Goal: Task Accomplishment & Management: Use online tool/utility

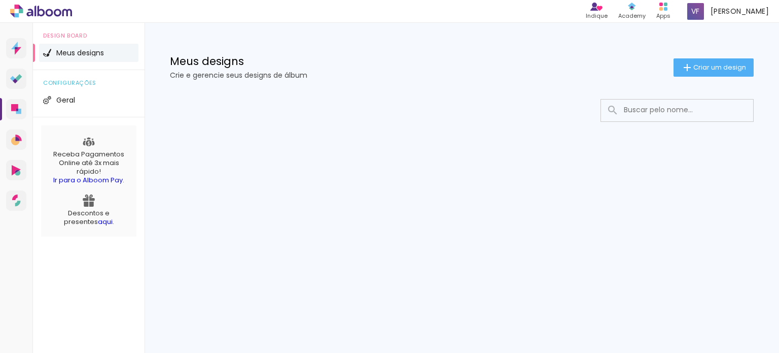
click at [695, 71] on span "Criar um design" at bounding box center [720, 67] width 53 height 7
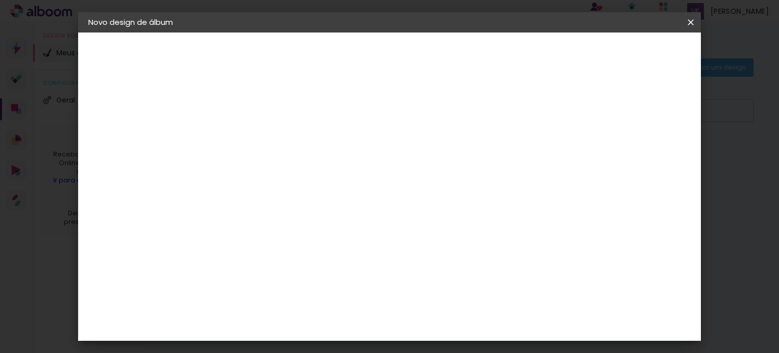
click at [258, 148] on paper-input-container "Título do álbum" at bounding box center [254, 137] width 7 height 26
type input "[PERSON_NAME] e [PERSON_NAME]"
type paper-input "[PERSON_NAME] e [PERSON_NAME]"
click at [358, 61] on paper-button "Avançar" at bounding box center [333, 53] width 50 height 17
click at [0, 0] on slot "Tamanho Livre" at bounding box center [0, 0] width 0 height 0
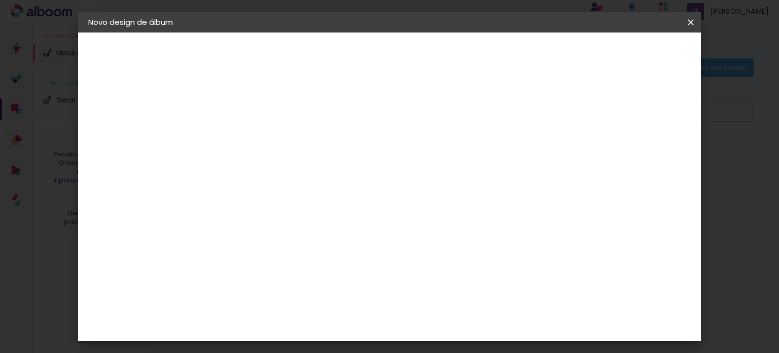
click at [0, 0] on slot "Tamanho Livre" at bounding box center [0, 0] width 0 height 0
click at [272, 170] on div "Digipix Pro" at bounding box center [259, 178] width 25 height 16
click at [294, 193] on input at bounding box center [280, 193] width 102 height 13
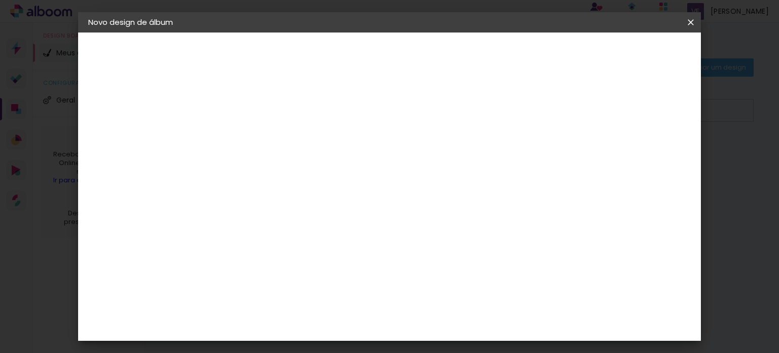
click at [444, 161] on paper-item "Tamanho Livre" at bounding box center [395, 154] width 97 height 22
click at [0, 0] on slot "Tamanho Livre" at bounding box center [0, 0] width 0 height 0
click at [0, 0] on slot "Avançar" at bounding box center [0, 0] width 0 height 0
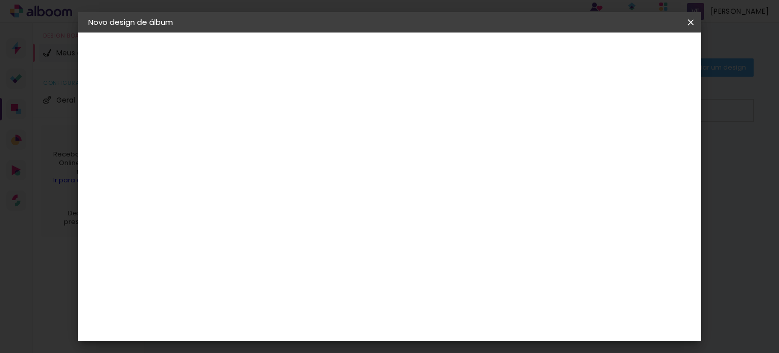
click at [628, 52] on span "Iniciar design" at bounding box center [604, 53] width 46 height 7
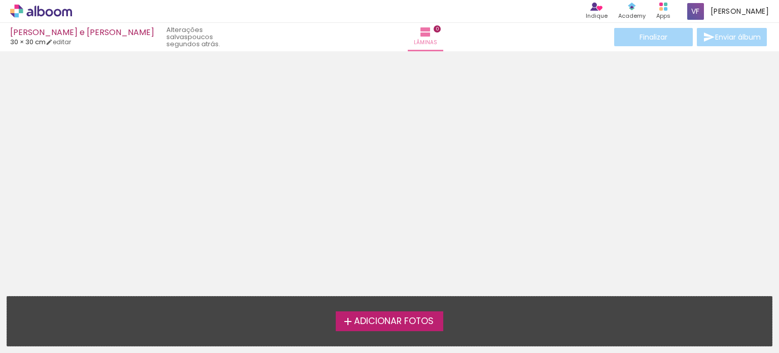
click at [416, 317] on span "Adicionar Fotos" at bounding box center [394, 321] width 80 height 9
click at [0, 0] on input "file" at bounding box center [0, 0] width 0 height 0
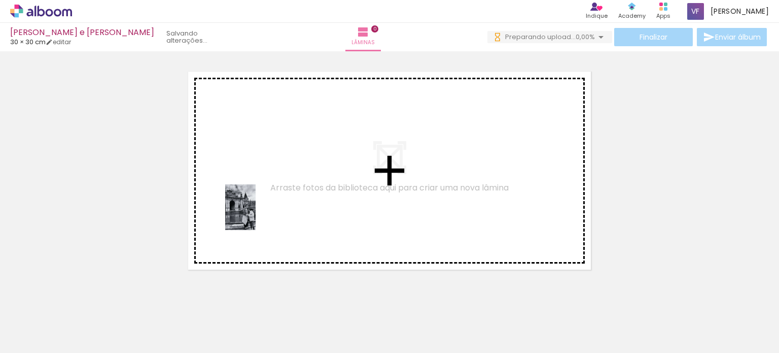
drag, startPoint x: 115, startPoint y: 326, endPoint x: 256, endPoint y: 215, distance: 179.5
click at [256, 215] on quentale-workspace at bounding box center [389, 176] width 779 height 353
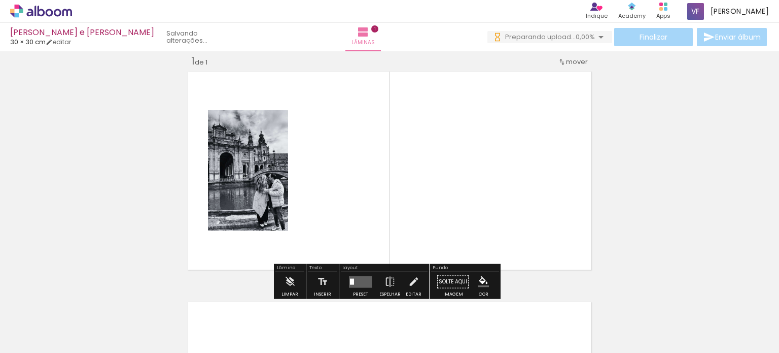
scroll to position [13, 0]
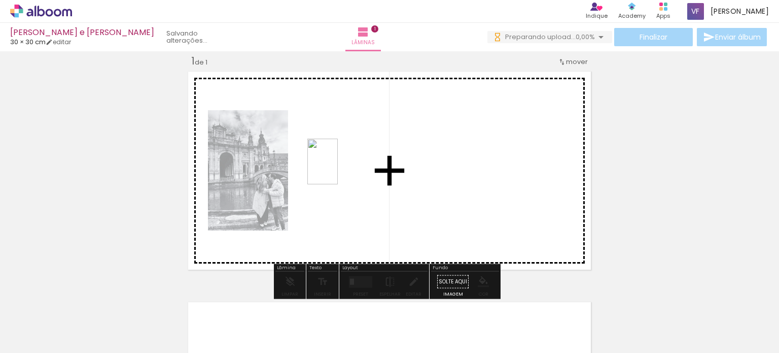
drag, startPoint x: 168, startPoint y: 326, endPoint x: 338, endPoint y: 169, distance: 231.2
click at [338, 169] on quentale-workspace at bounding box center [389, 176] width 779 height 353
drag, startPoint x: 339, startPoint y: 255, endPoint x: 452, endPoint y: 183, distance: 133.4
click at [452, 183] on quentale-workspace at bounding box center [389, 176] width 779 height 353
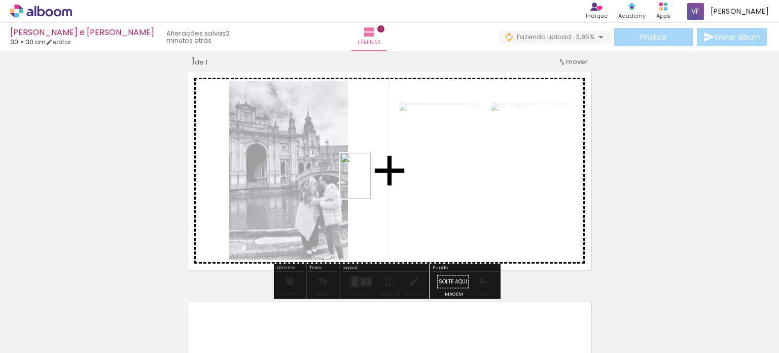
drag, startPoint x: 276, startPoint y: 337, endPoint x: 371, endPoint y: 183, distance: 180.7
click at [371, 183] on quentale-workspace at bounding box center [389, 176] width 779 height 353
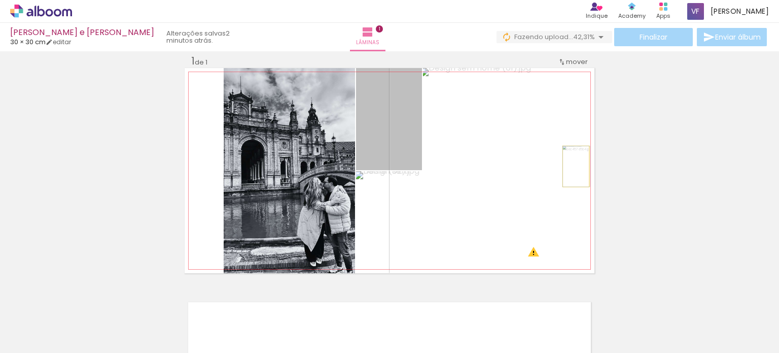
drag, startPoint x: 391, startPoint y: 135, endPoint x: 572, endPoint y: 166, distance: 183.8
click at [572, 166] on quentale-layouter at bounding box center [390, 170] width 410 height 205
drag, startPoint x: 397, startPoint y: 153, endPoint x: 567, endPoint y: 185, distance: 173.5
click at [567, 185] on quentale-layouter at bounding box center [390, 170] width 410 height 205
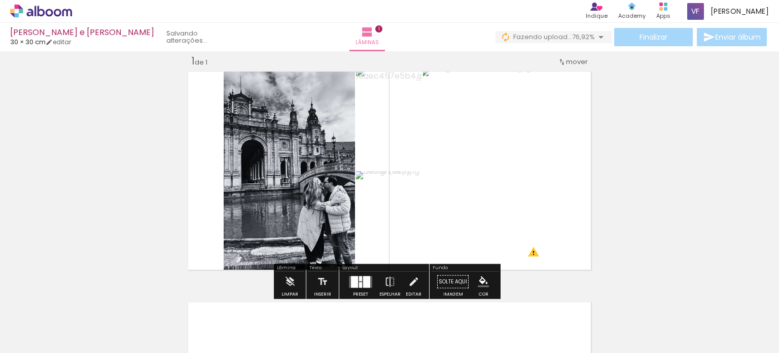
click at [365, 281] on div at bounding box center [366, 281] width 7 height 12
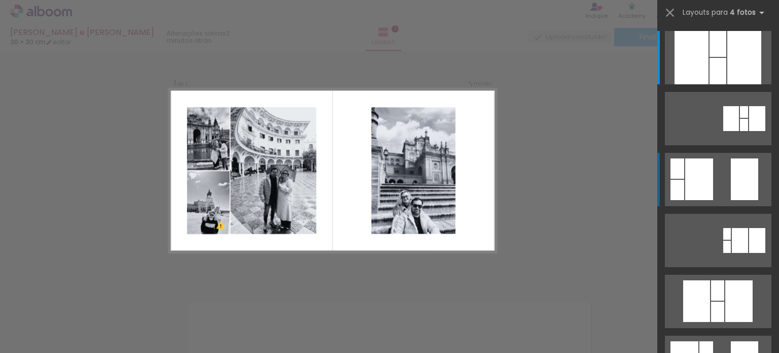
click at [719, 166] on quentale-layouter at bounding box center [718, 179] width 107 height 53
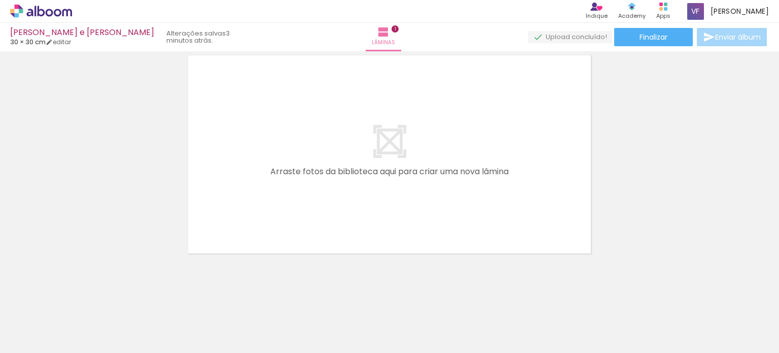
scroll to position [262, 0]
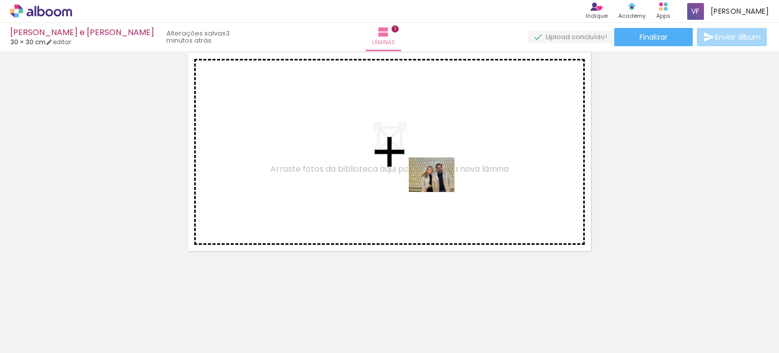
drag, startPoint x: 438, startPoint y: 331, endPoint x: 439, endPoint y: 188, distance: 143.6
click at [439, 188] on quentale-workspace at bounding box center [389, 176] width 779 height 353
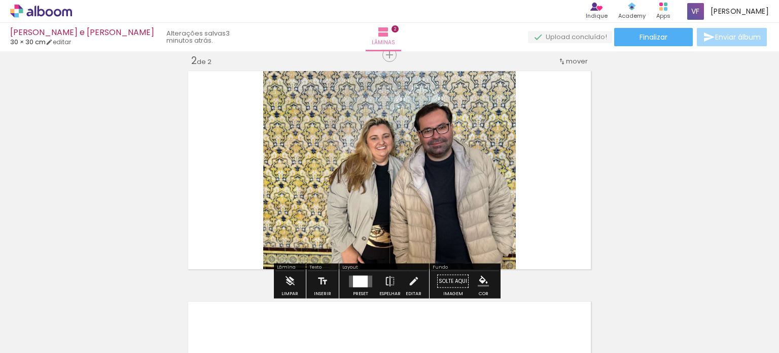
scroll to position [243, 0]
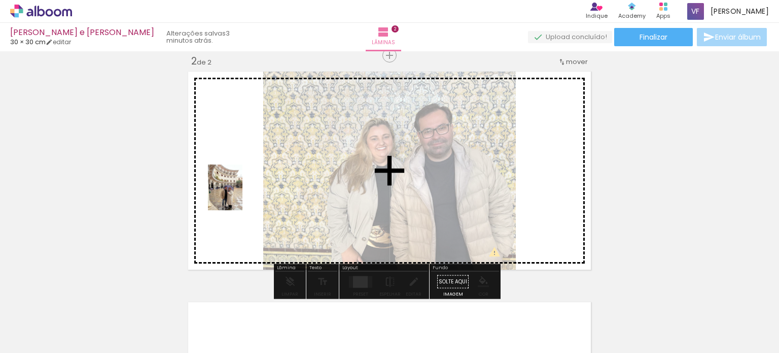
drag, startPoint x: 342, startPoint y: 286, endPoint x: 239, endPoint y: 193, distance: 138.7
click at [239, 193] on quentale-workspace at bounding box center [389, 176] width 779 height 353
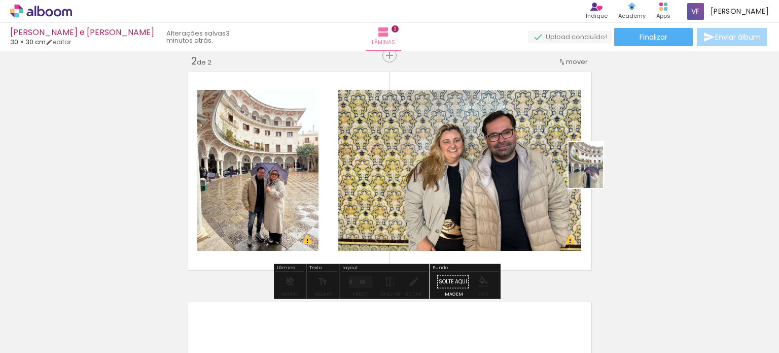
drag, startPoint x: 335, startPoint y: 326, endPoint x: 599, endPoint y: 173, distance: 305.3
click at [599, 173] on quentale-workspace at bounding box center [389, 176] width 779 height 353
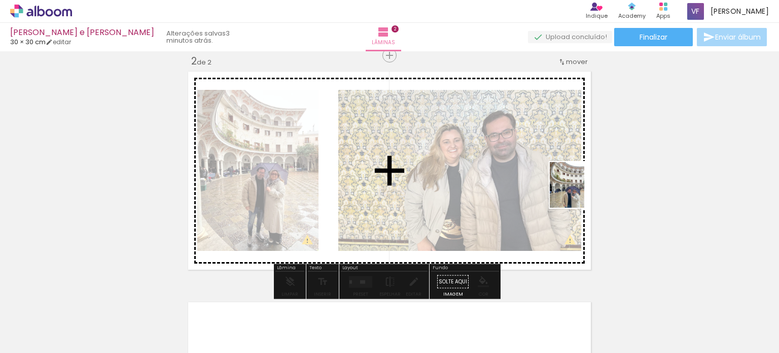
drag, startPoint x: 334, startPoint y: 332, endPoint x: 580, endPoint y: 192, distance: 283.6
click at [580, 192] on quentale-workspace at bounding box center [389, 176] width 779 height 353
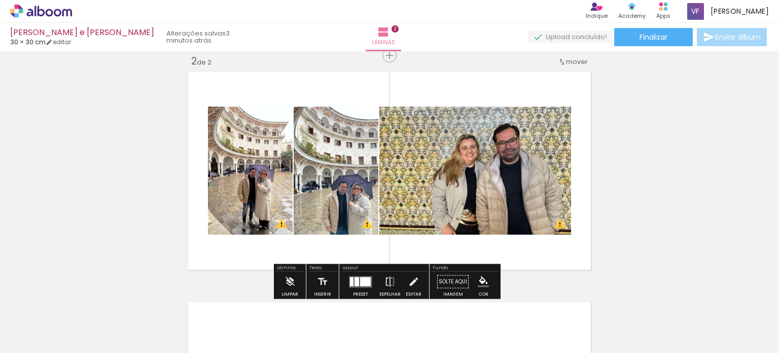
click at [362, 281] on div at bounding box center [365, 281] width 11 height 9
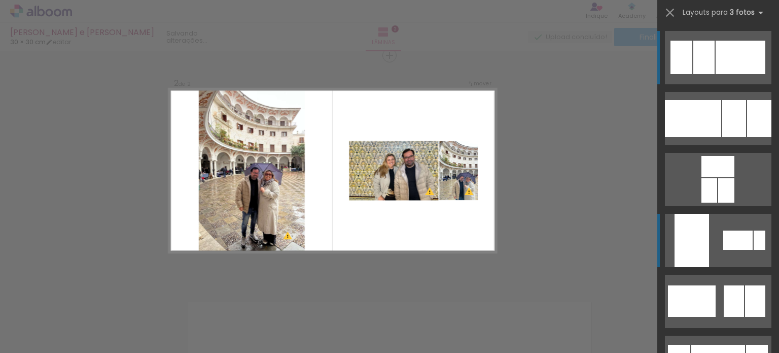
click at [716, 235] on quentale-layouter at bounding box center [718, 240] width 107 height 53
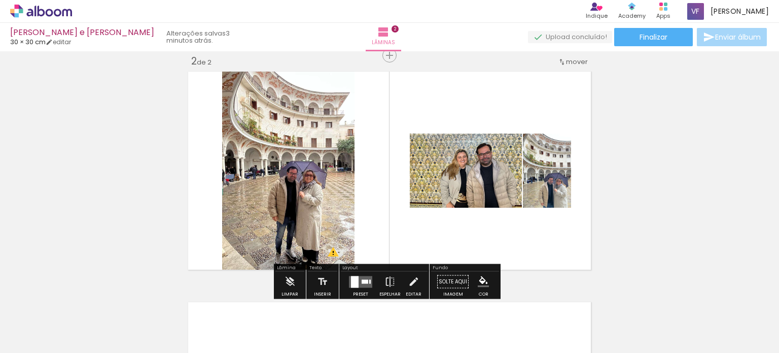
click at [365, 282] on div at bounding box center [365, 281] width 7 height 4
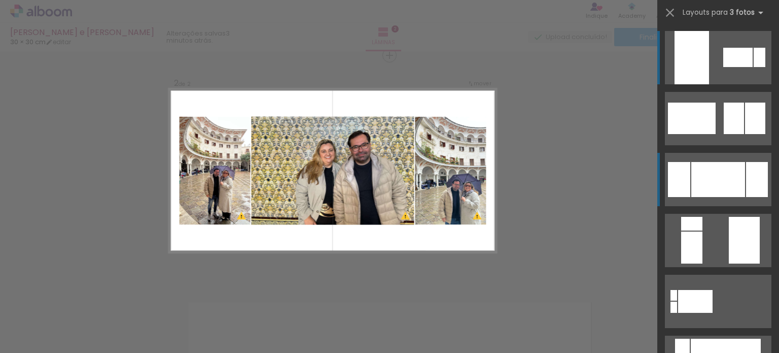
click at [724, 184] on div at bounding box center [719, 179] width 54 height 35
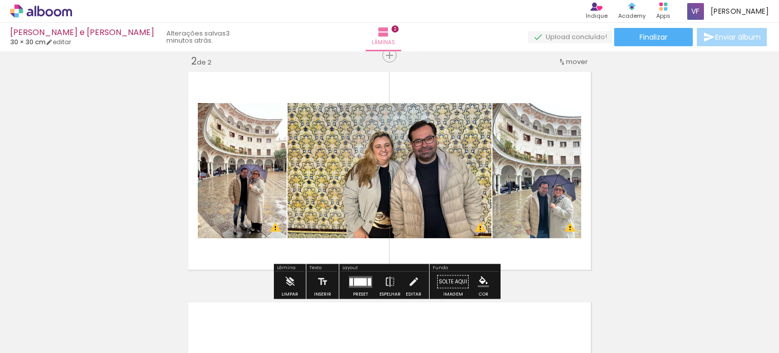
click at [643, 195] on div "Inserir lâmina 1 de 2 Inserir lâmina 2 de 2 O Designbox precisará aumentar a su…" at bounding box center [389, 158] width 779 height 692
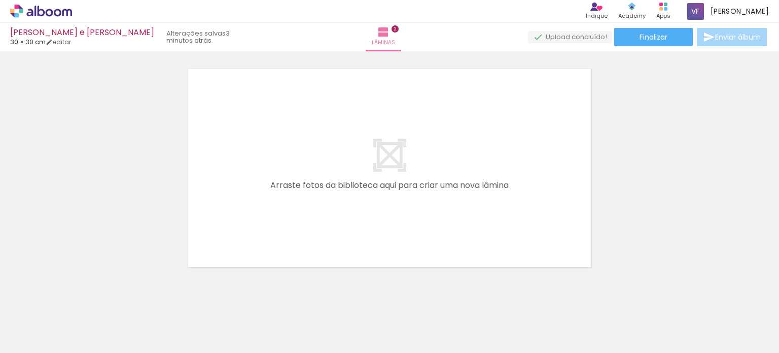
scroll to position [492, 0]
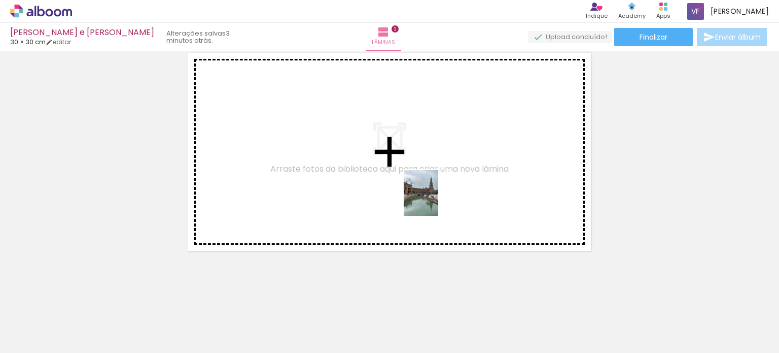
drag, startPoint x: 515, startPoint y: 328, endPoint x: 434, endPoint y: 200, distance: 151.0
click at [434, 200] on quentale-workspace at bounding box center [389, 176] width 779 height 353
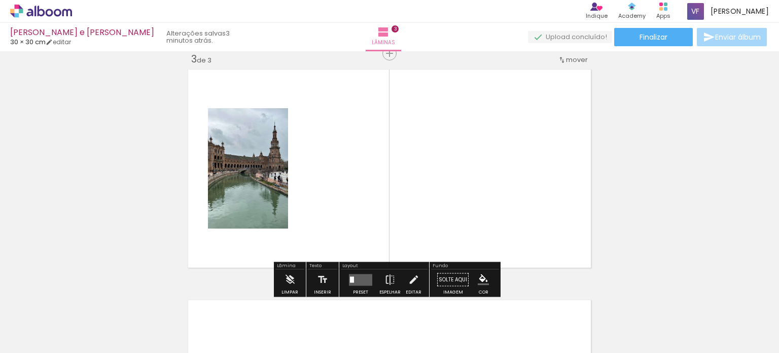
scroll to position [473, 0]
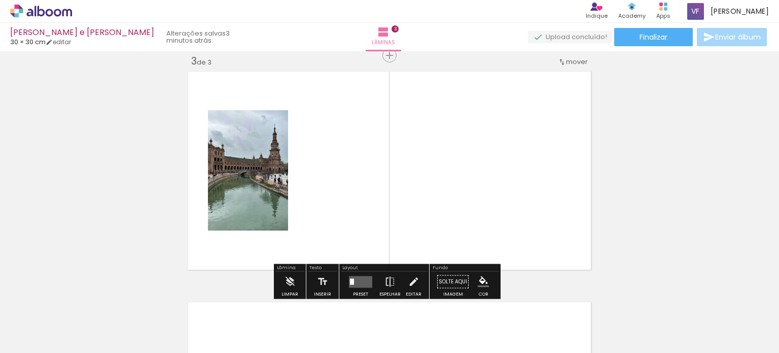
click at [365, 283] on quentale-layouter at bounding box center [360, 281] width 23 height 12
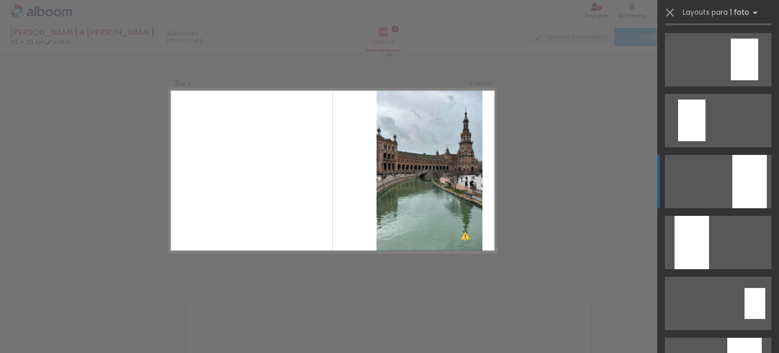
scroll to position [0, 0]
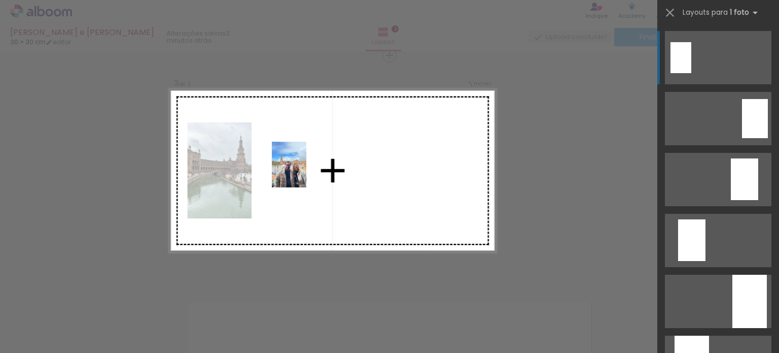
drag, startPoint x: 556, startPoint y: 333, endPoint x: 302, endPoint y: 172, distance: 300.2
click at [302, 172] on quentale-workspace at bounding box center [389, 176] width 779 height 353
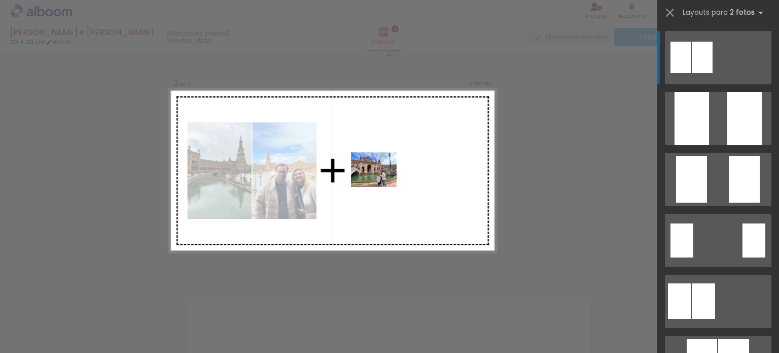
drag, startPoint x: 553, startPoint y: 288, endPoint x: 386, endPoint y: 183, distance: 197.1
click at [386, 183] on quentale-workspace at bounding box center [389, 176] width 779 height 353
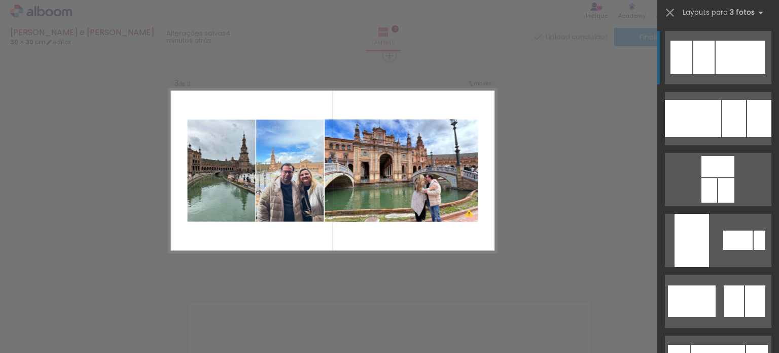
click at [222, 154] on quentale-photo at bounding box center [222, 170] width 68 height 102
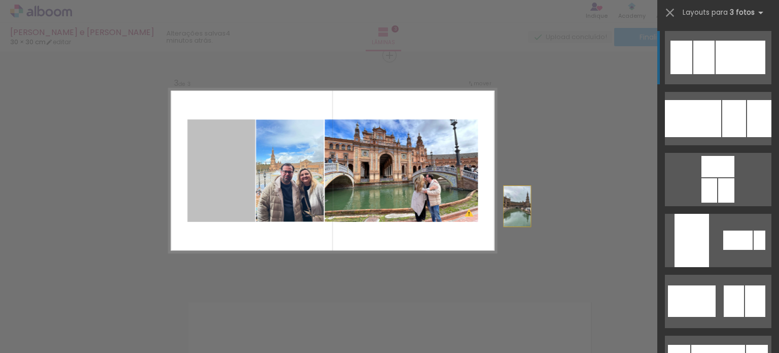
drag, startPoint x: 226, startPoint y: 149, endPoint x: 588, endPoint y: 215, distance: 367.7
click at [588, 215] on div "Inserir lâmina 1 de 3 Inserir lâmina 2 de 3 Inserir lâmina 3 de 3 O Designbox p…" at bounding box center [389, 51] width 779 height 946
drag, startPoint x: 204, startPoint y: 170, endPoint x: 450, endPoint y: 339, distance: 297.8
click at [450, 339] on quentale-workspace at bounding box center [389, 176] width 779 height 353
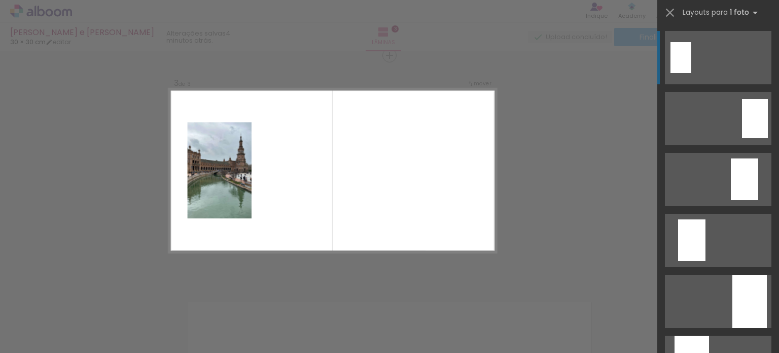
click at [217, 140] on quentale-photo at bounding box center [220, 170] width 64 height 96
click at [207, 174] on quentale-photo at bounding box center [220, 170] width 64 height 96
click at [561, 330] on div at bounding box center [556, 318] width 38 height 50
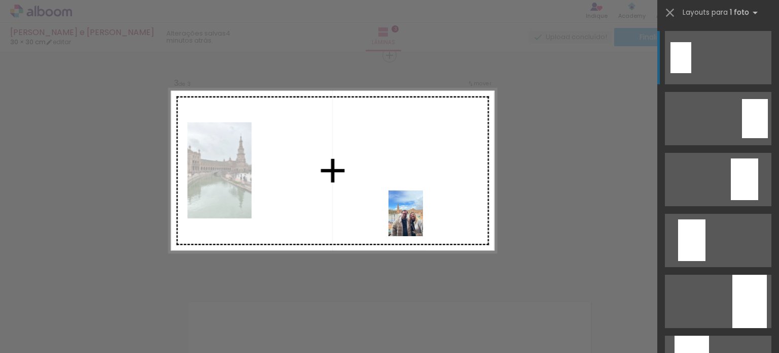
drag, startPoint x: 561, startPoint y: 330, endPoint x: 419, endPoint y: 221, distance: 179.0
click at [419, 221] on quentale-workspace at bounding box center [389, 176] width 779 height 353
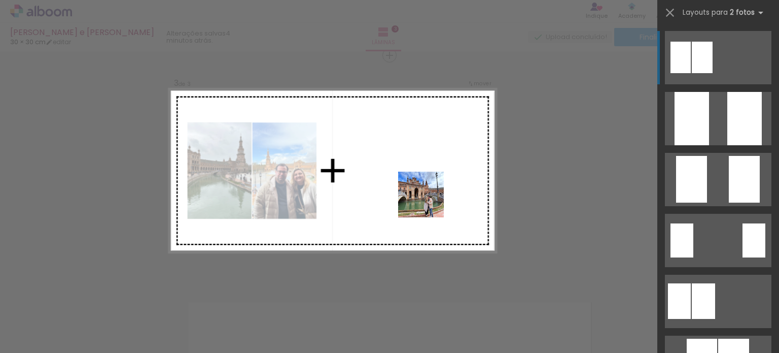
drag, startPoint x: 610, startPoint y: 322, endPoint x: 421, endPoint y: 194, distance: 228.1
click at [421, 194] on quentale-workspace at bounding box center [389, 176] width 779 height 353
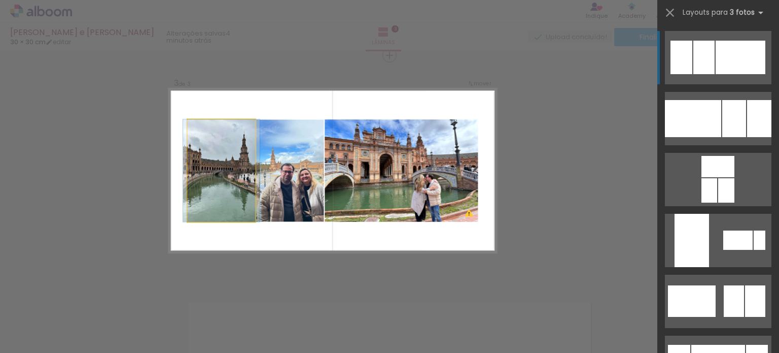
click at [230, 170] on quentale-photo at bounding box center [222, 170] width 68 height 102
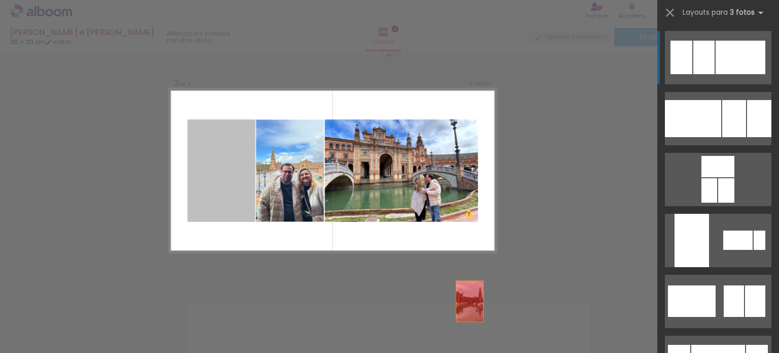
drag, startPoint x: 227, startPoint y: 165, endPoint x: 528, endPoint y: 333, distance: 344.6
click at [528, 333] on quentale-workspace at bounding box center [389, 176] width 779 height 353
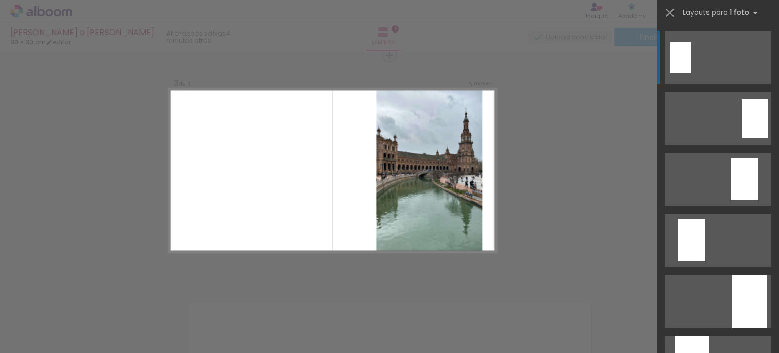
click at [491, 199] on quentale-layouter at bounding box center [333, 170] width 328 height 164
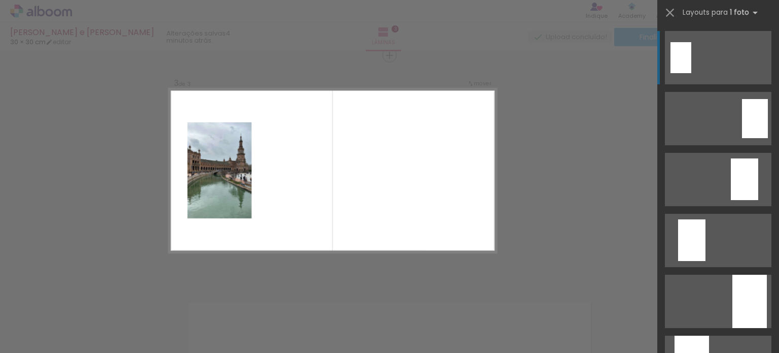
click at [228, 201] on quentale-photo at bounding box center [220, 170] width 64 height 96
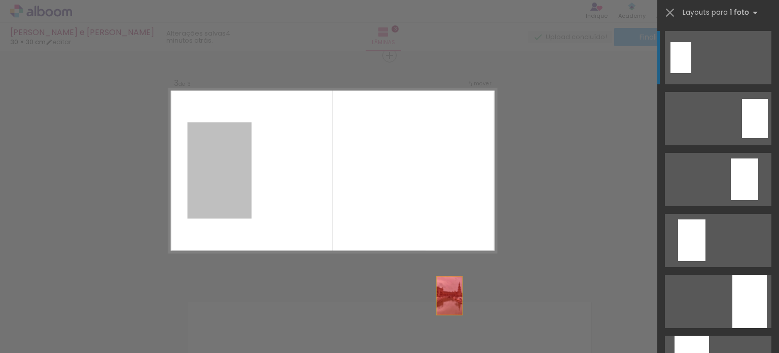
drag, startPoint x: 226, startPoint y: 195, endPoint x: 503, endPoint y: 326, distance: 307.1
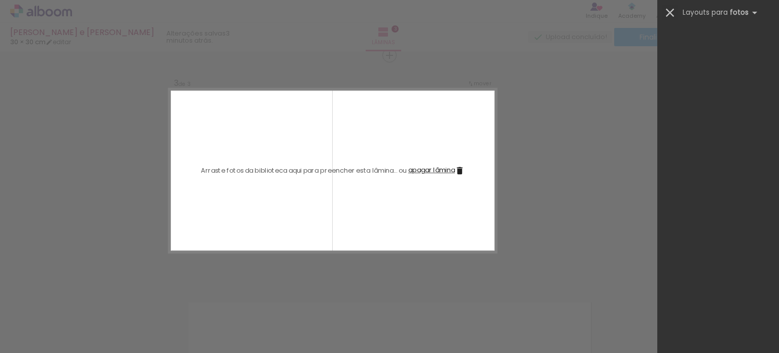
click at [671, 8] on iron-icon at bounding box center [670, 13] width 14 height 14
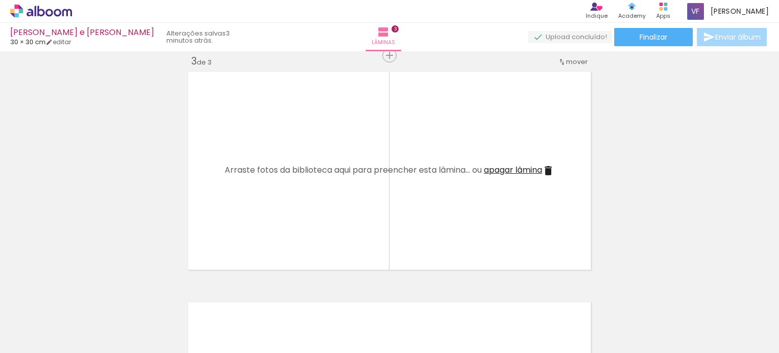
drag, startPoint x: 49, startPoint y: 10, endPoint x: 62, endPoint y: 15, distance: 14.6
click at [49, 10] on icon at bounding box center [50, 13] width 8 height 8
